Goal: Task Accomplishment & Management: Manage account settings

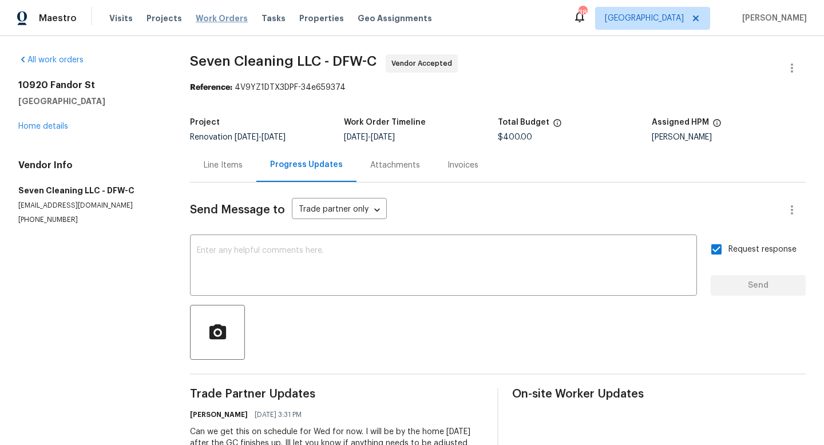
drag, startPoint x: 0, startPoint y: 0, endPoint x: 205, endPoint y: 21, distance: 206.4
click at [205, 21] on span "Work Orders" at bounding box center [222, 18] width 52 height 11
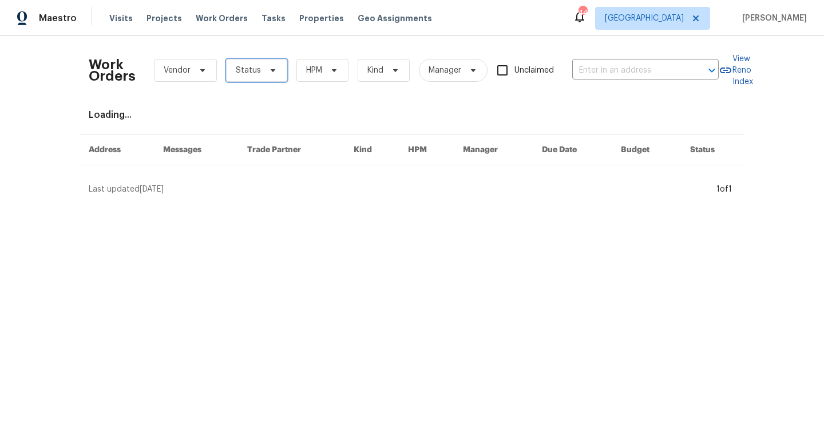
click at [265, 69] on span at bounding box center [271, 70] width 13 height 9
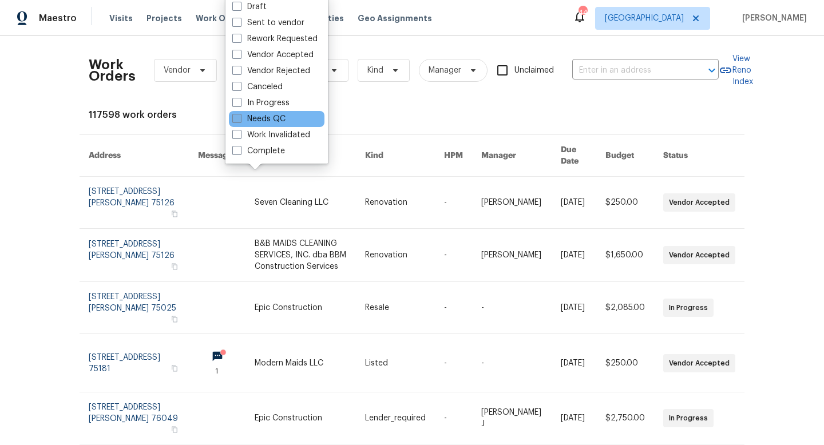
click at [275, 120] on label "Needs QC" at bounding box center [258, 118] width 53 height 11
click at [240, 120] on input "Needs QC" at bounding box center [235, 116] width 7 height 7
checkbox input "true"
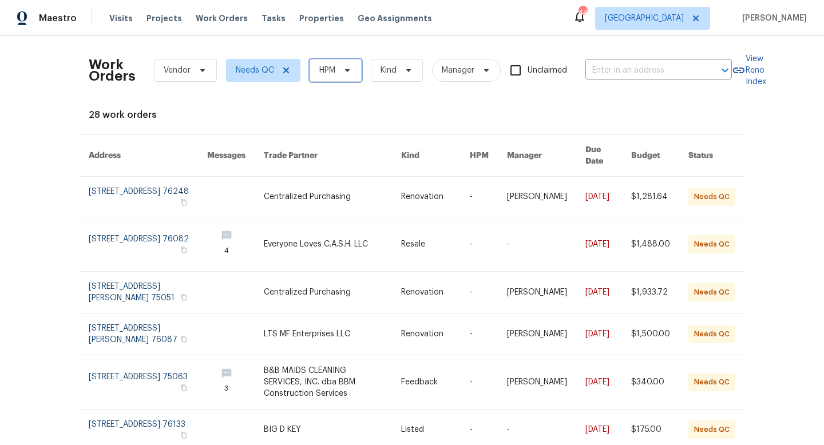
click at [336, 63] on span "HPM" at bounding box center [335, 70] width 52 height 23
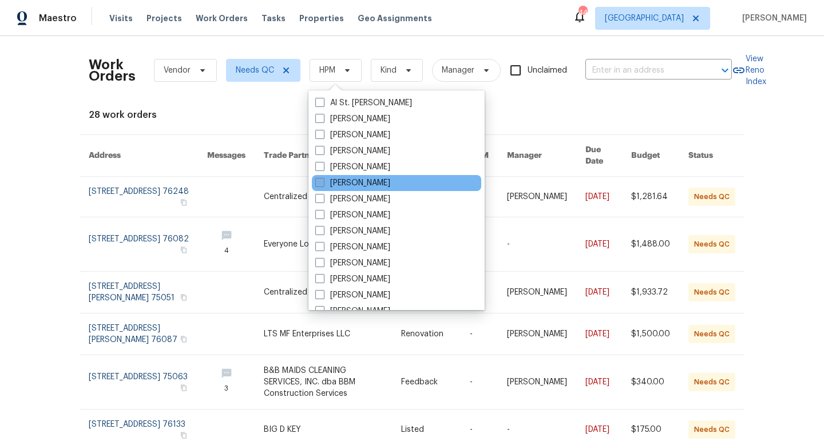
scroll to position [638, 0]
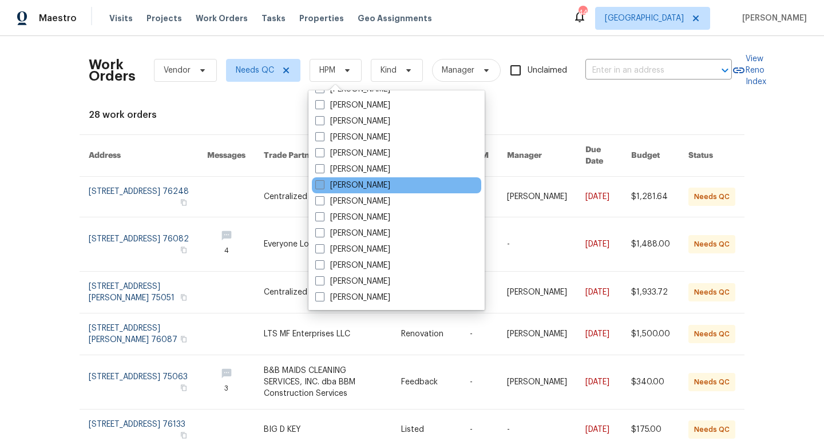
click at [349, 184] on label "[PERSON_NAME]" at bounding box center [352, 185] width 75 height 11
click at [323, 184] on input "[PERSON_NAME]" at bounding box center [318, 183] width 7 height 7
checkbox input "true"
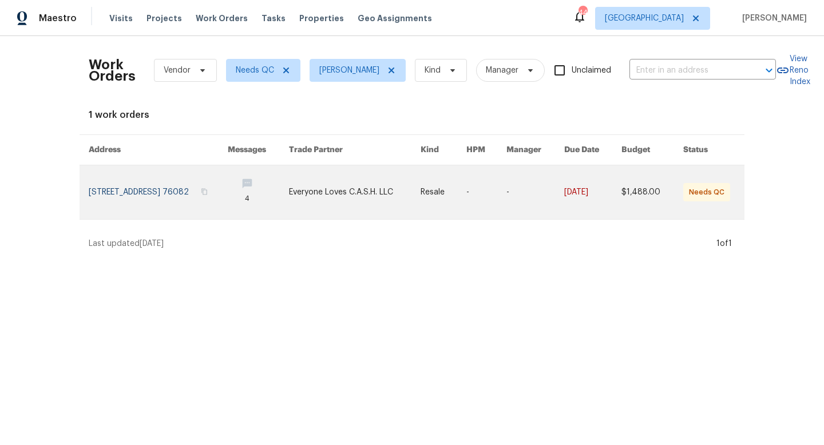
click at [278, 182] on link at bounding box center [258, 192] width 61 height 54
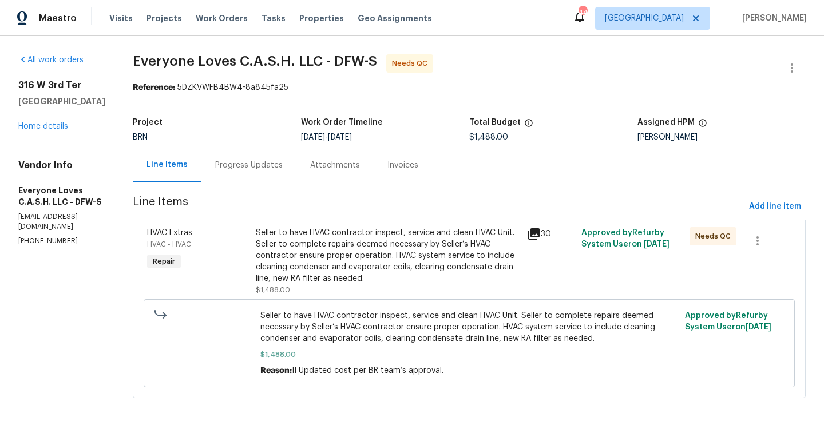
click at [267, 160] on div "Progress Updates" at bounding box center [248, 165] width 67 height 11
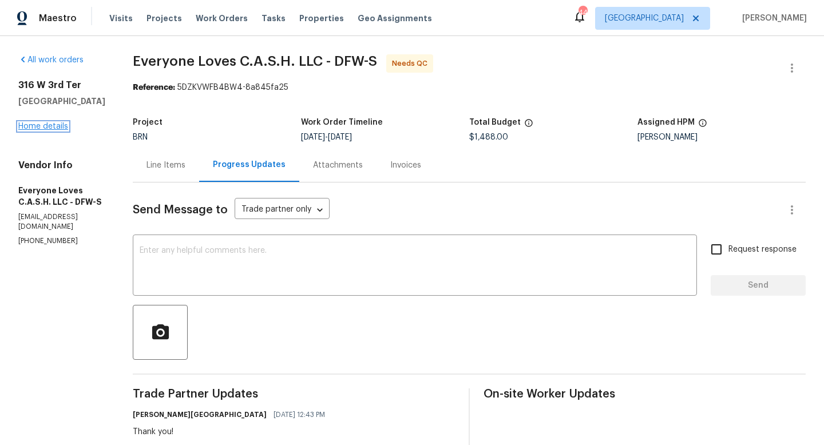
click at [59, 126] on link "Home details" at bounding box center [43, 126] width 50 height 8
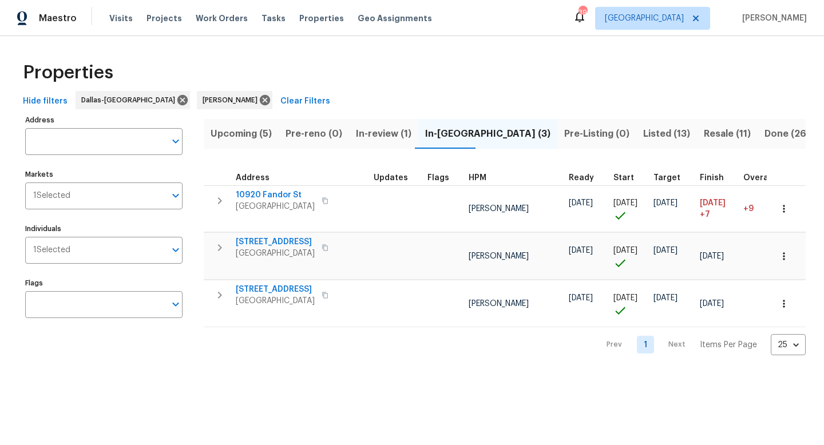
click at [643, 134] on span "Listed (13)" at bounding box center [666, 134] width 47 height 16
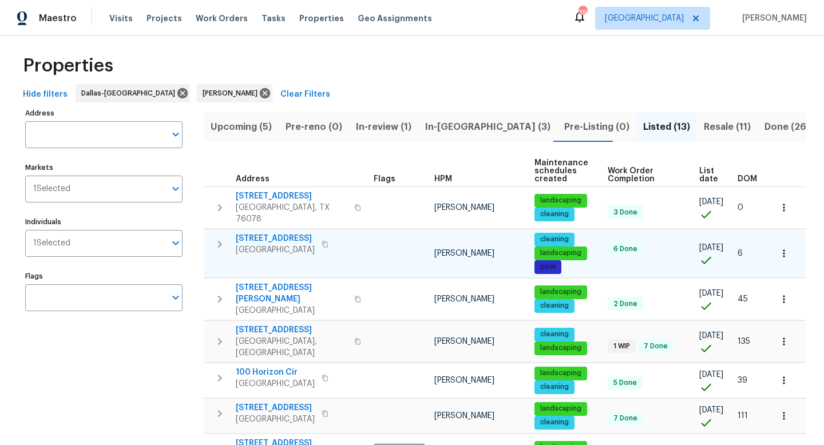
scroll to position [5, 0]
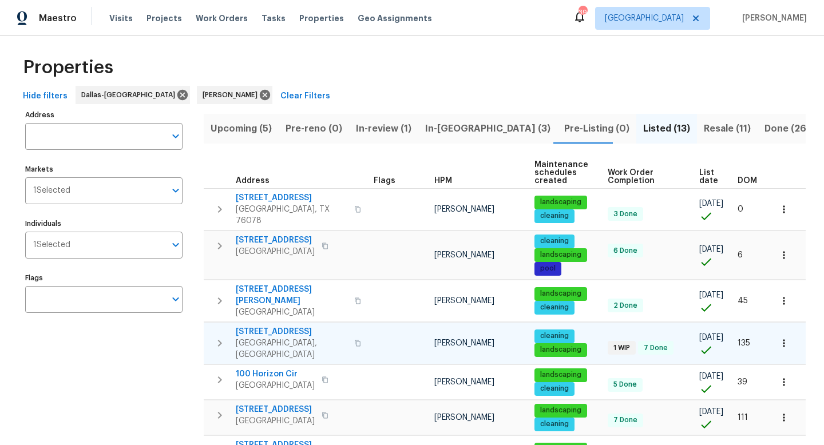
click at [272, 326] on span "103 County Road 4223" at bounding box center [292, 331] width 112 height 11
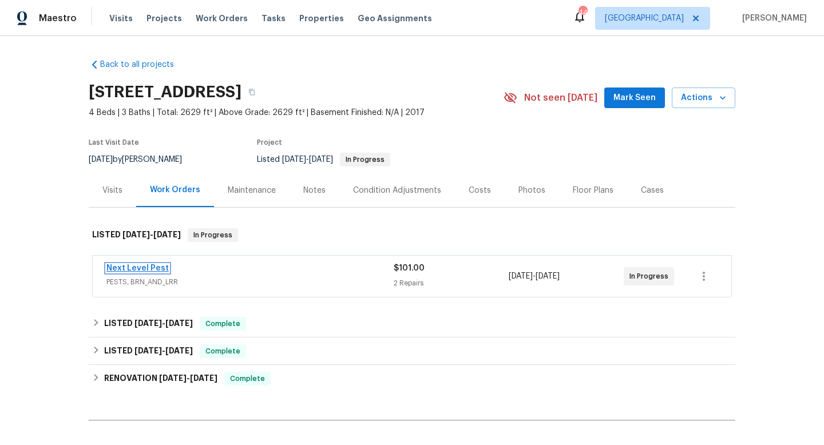
click at [131, 267] on link "Next Level Pest" at bounding box center [137, 268] width 62 height 8
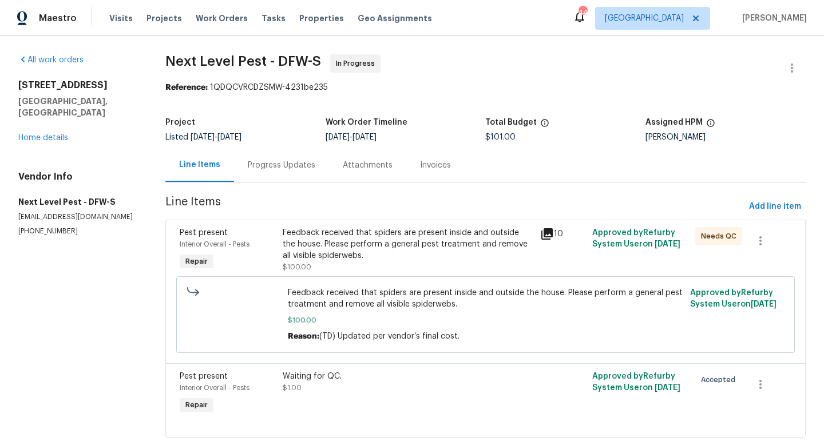
click at [545, 231] on icon at bounding box center [546, 233] width 11 height 11
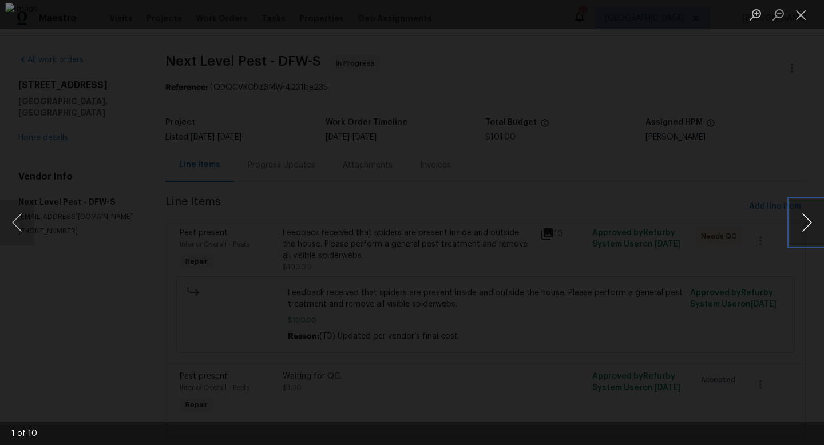
click at [797, 227] on button "Next image" at bounding box center [806, 223] width 34 height 46
click at [800, 13] on button "Close lightbox" at bounding box center [800, 15] width 23 height 20
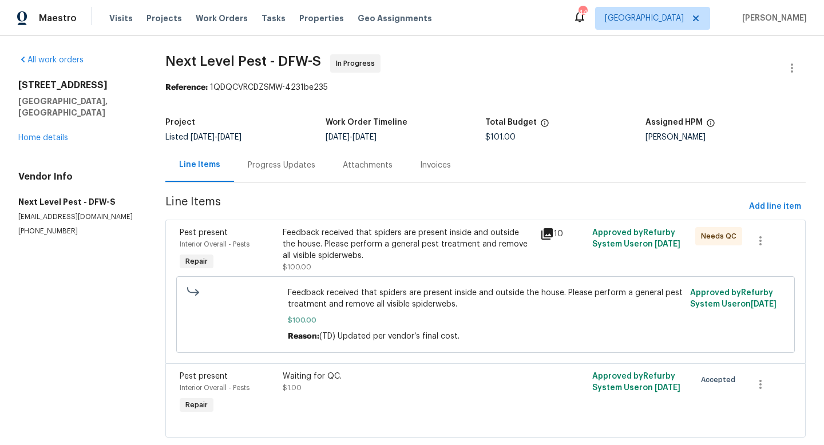
click at [281, 166] on div "Progress Updates" at bounding box center [281, 165] width 67 height 11
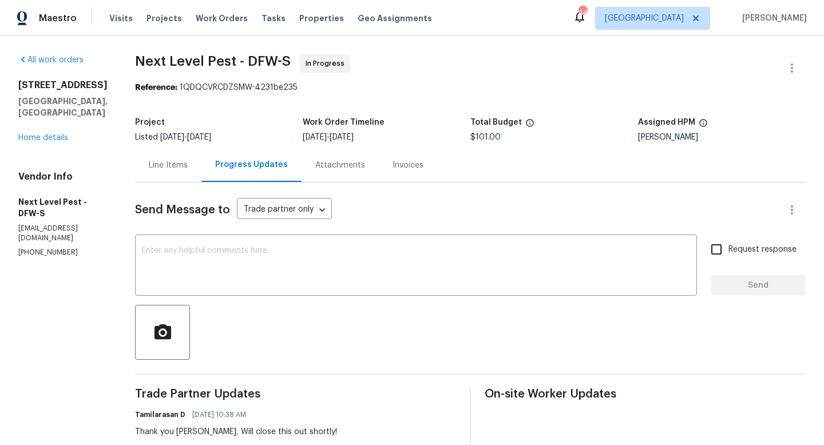
click at [180, 165] on div "Line Items" at bounding box center [168, 165] width 39 height 11
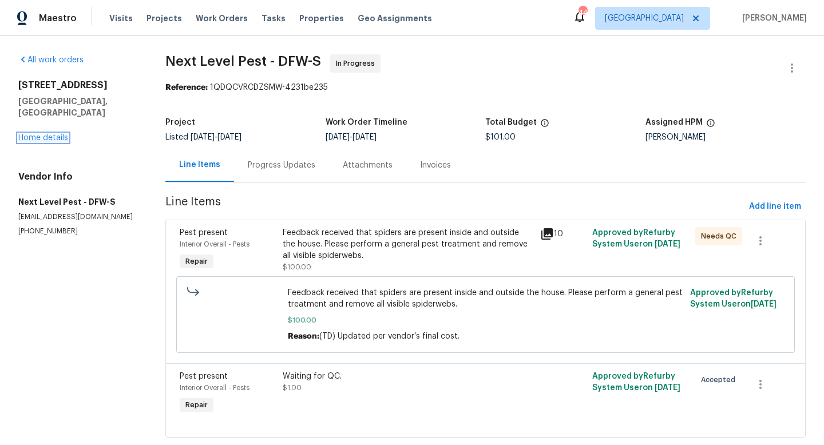
click at [30, 134] on link "Home details" at bounding box center [43, 138] width 50 height 8
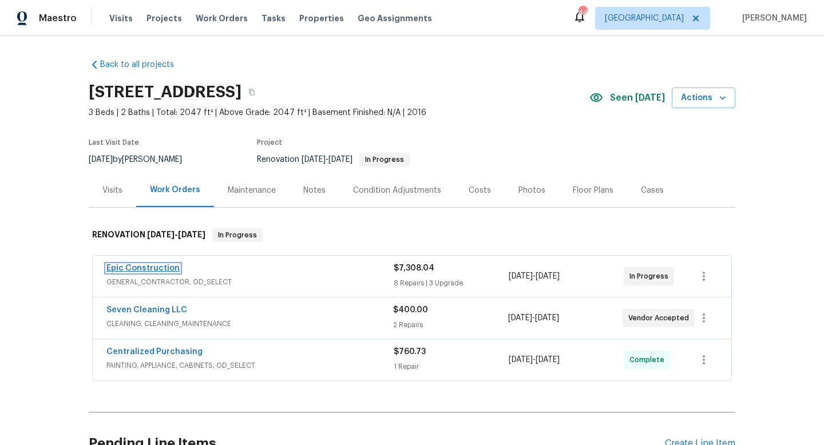
click at [133, 270] on link "Epic Construction" at bounding box center [142, 268] width 73 height 8
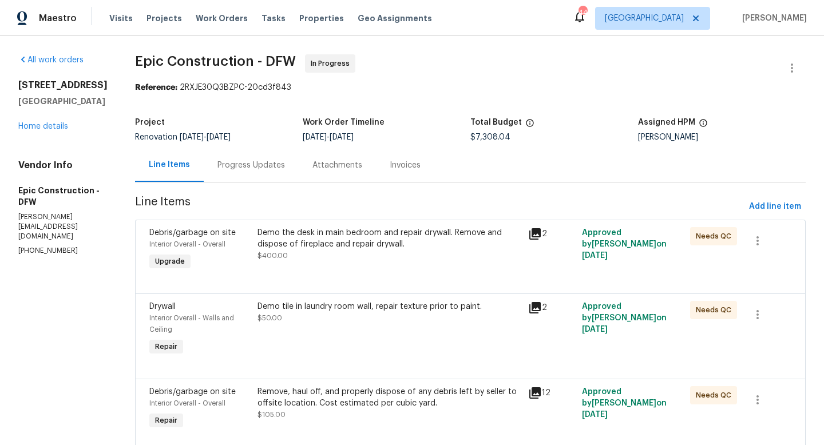
click at [217, 168] on div "Progress Updates" at bounding box center [250, 165] width 67 height 11
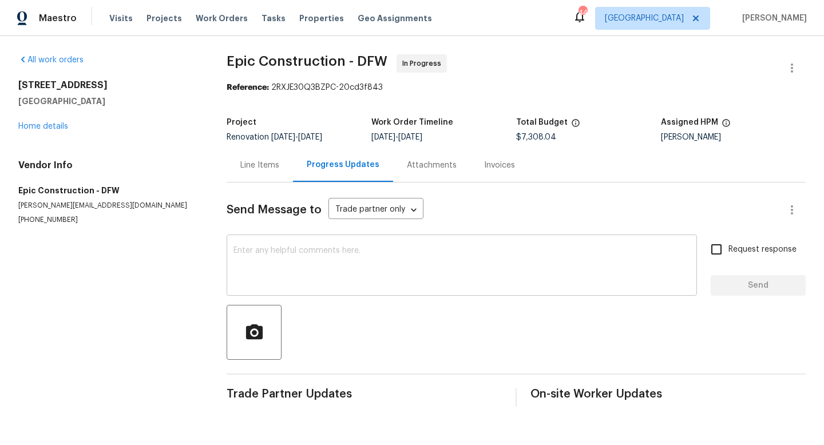
click at [282, 255] on textarea at bounding box center [461, 267] width 456 height 40
click at [59, 126] on link "Home details" at bounding box center [43, 126] width 50 height 8
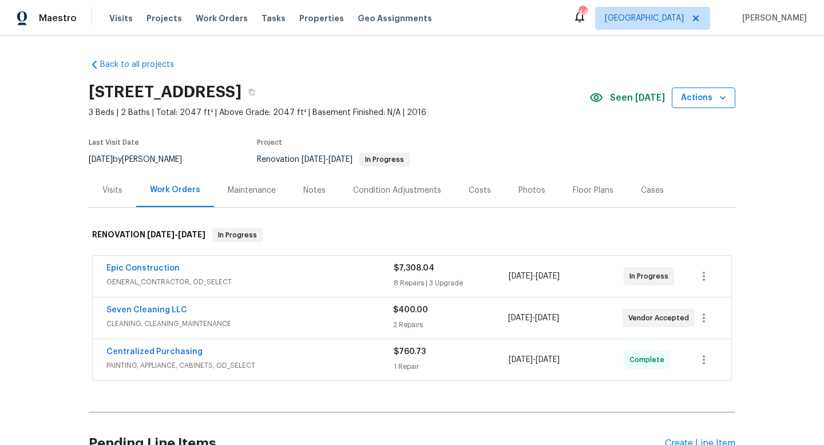
click at [717, 92] on span "Actions" at bounding box center [703, 98] width 45 height 14
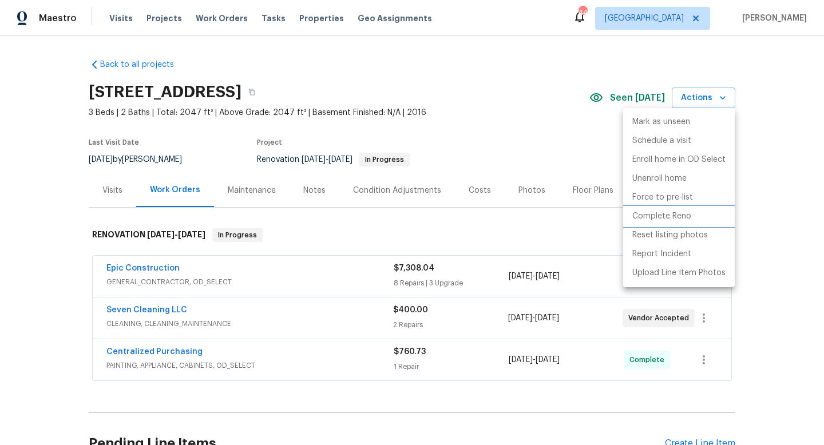
click at [655, 211] on p "Complete Reno" at bounding box center [661, 217] width 59 height 12
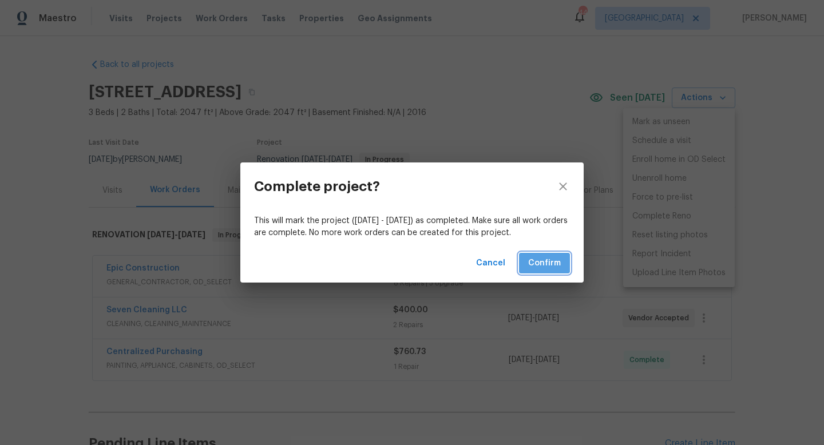
click at [547, 262] on span "Confirm" at bounding box center [544, 263] width 33 height 14
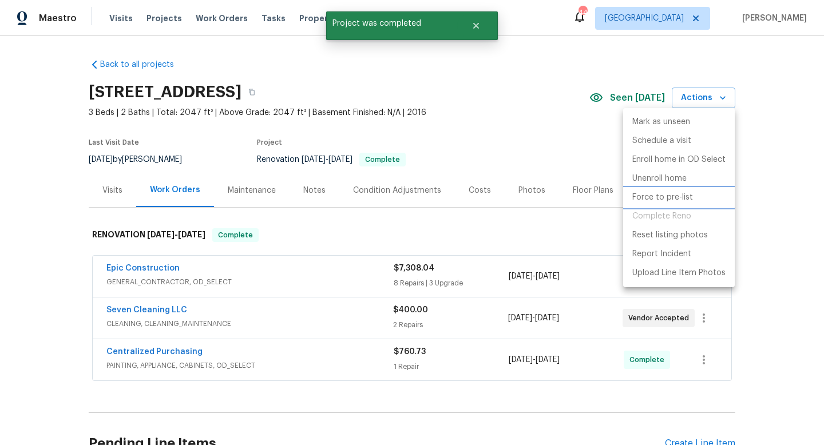
click at [653, 197] on p "Force to pre-list" at bounding box center [662, 198] width 61 height 12
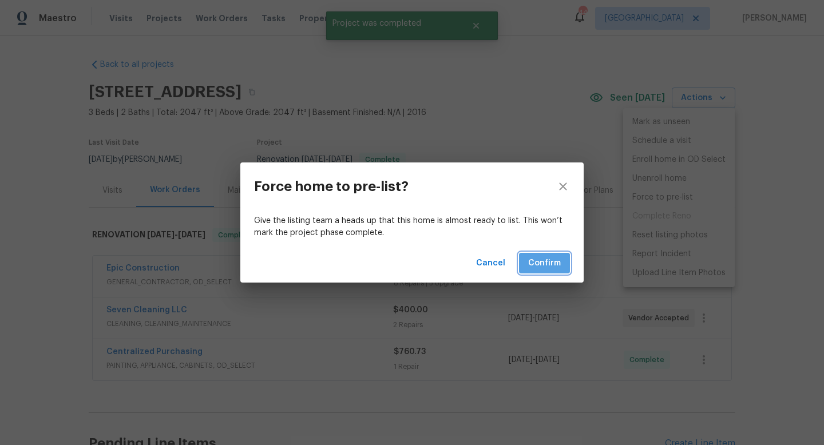
click at [535, 265] on span "Confirm" at bounding box center [544, 263] width 33 height 14
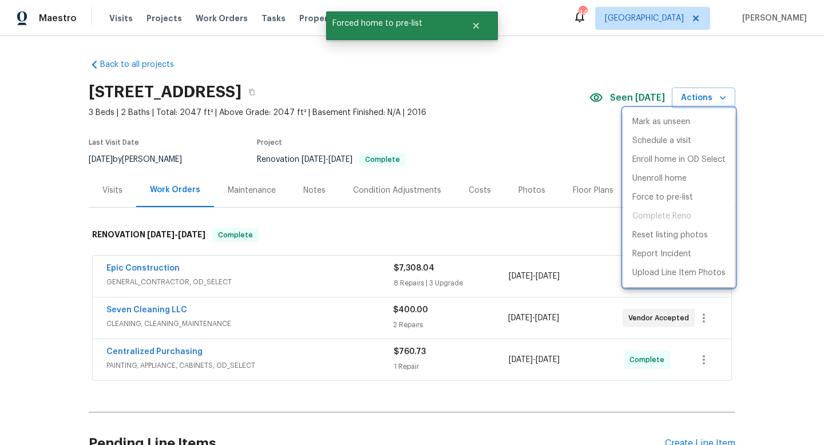
click at [510, 136] on div at bounding box center [412, 222] width 824 height 445
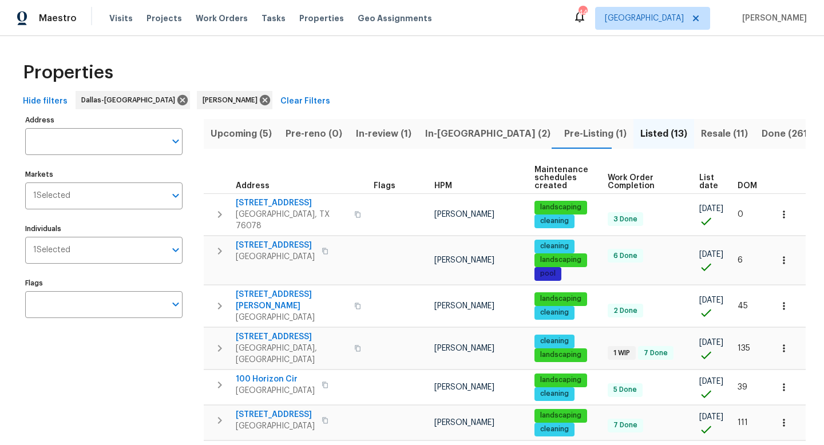
click at [564, 135] on span "Pre-Listing (1)" at bounding box center [595, 134] width 62 height 16
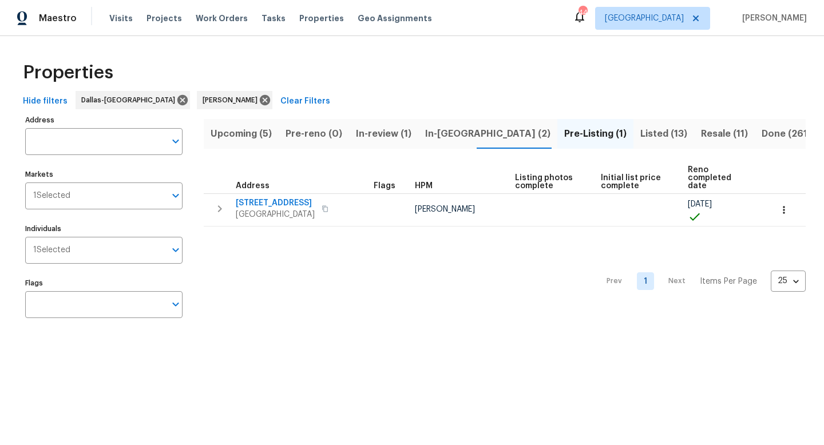
click at [446, 135] on span "In-[GEOGRAPHIC_DATA] (2)" at bounding box center [487, 134] width 125 height 16
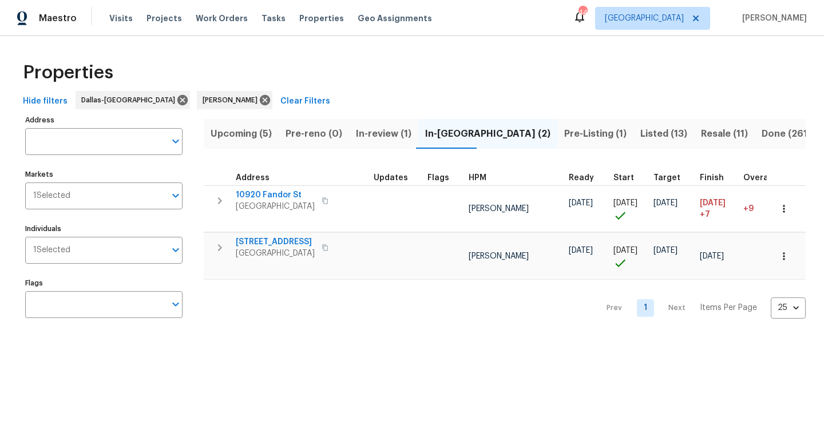
click at [265, 134] on span "Upcoming (5)" at bounding box center [241, 134] width 61 height 16
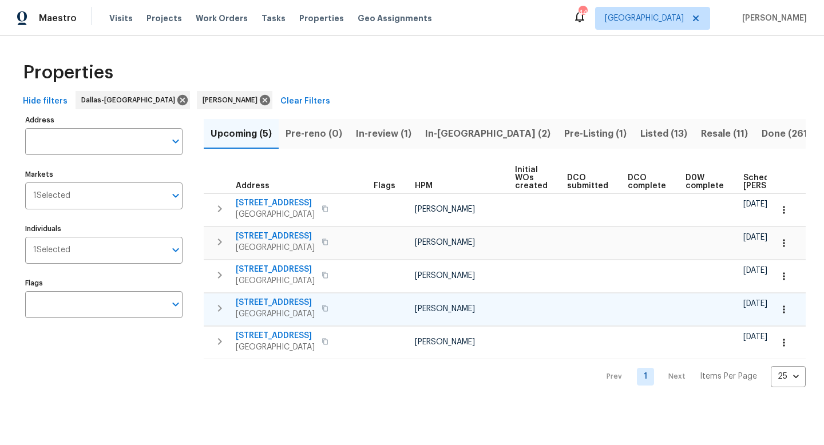
scroll to position [0, 126]
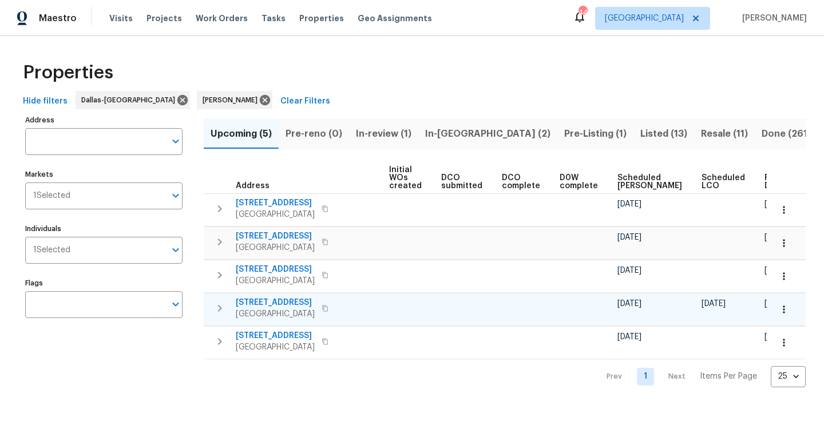
click at [784, 311] on icon "button" at bounding box center [783, 309] width 11 height 11
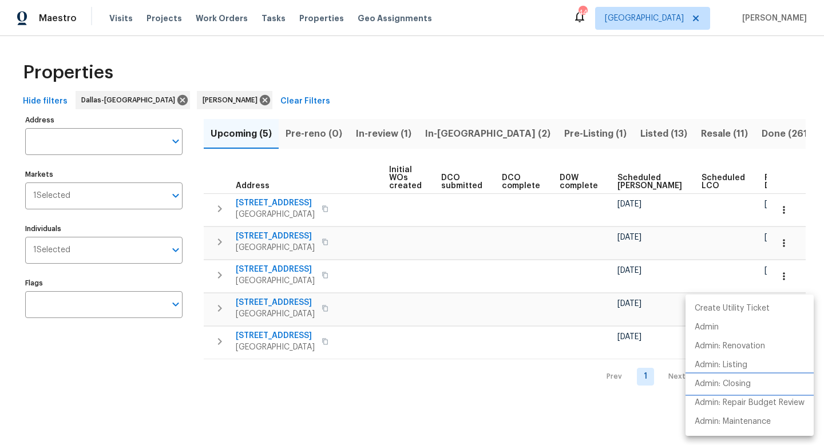
click at [729, 383] on p "Admin: Closing" at bounding box center [722, 384] width 56 height 12
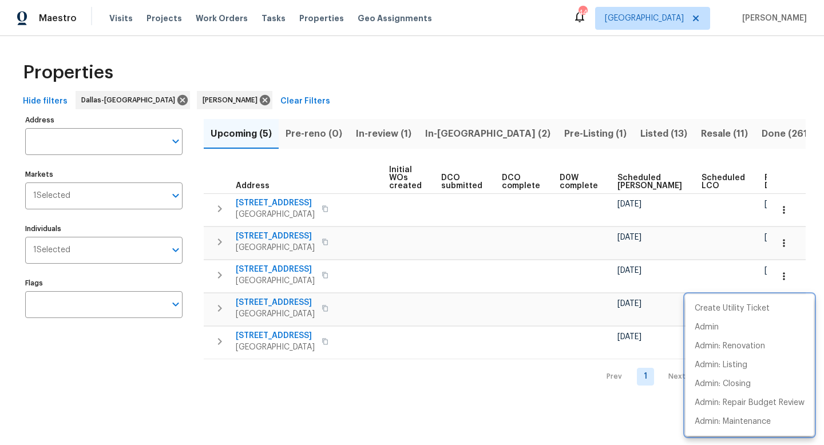
click at [395, 398] on div at bounding box center [412, 222] width 824 height 445
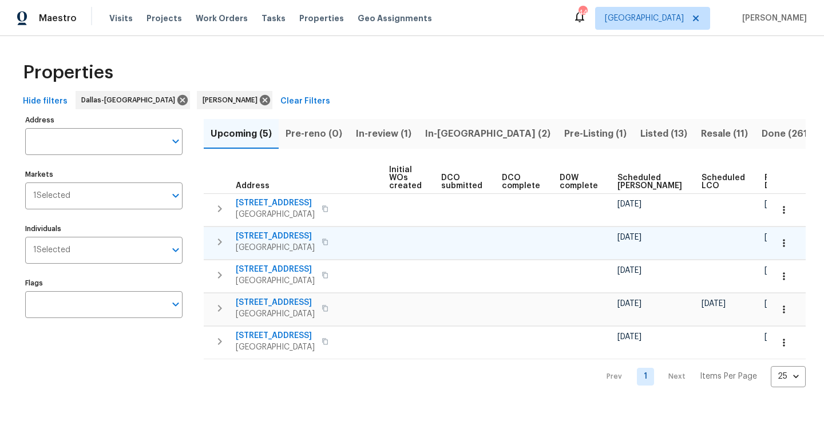
click at [781, 243] on icon "button" at bounding box center [783, 242] width 11 height 11
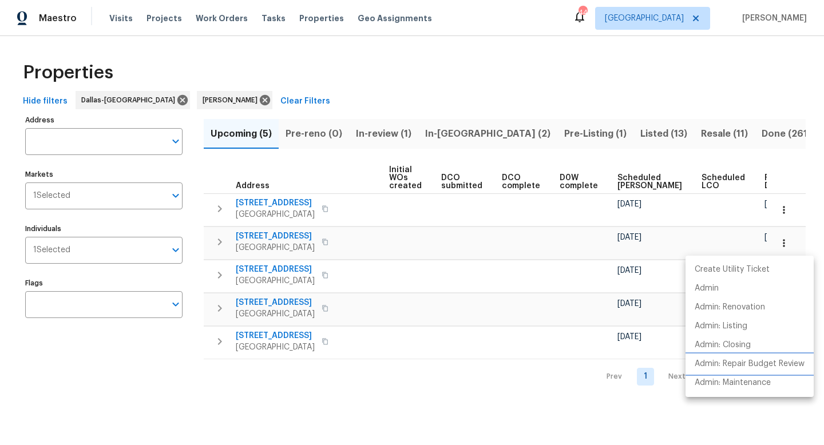
click at [719, 368] on p "Admin: Repair Budget Review" at bounding box center [749, 364] width 110 height 12
